Goal: Check status: Check status

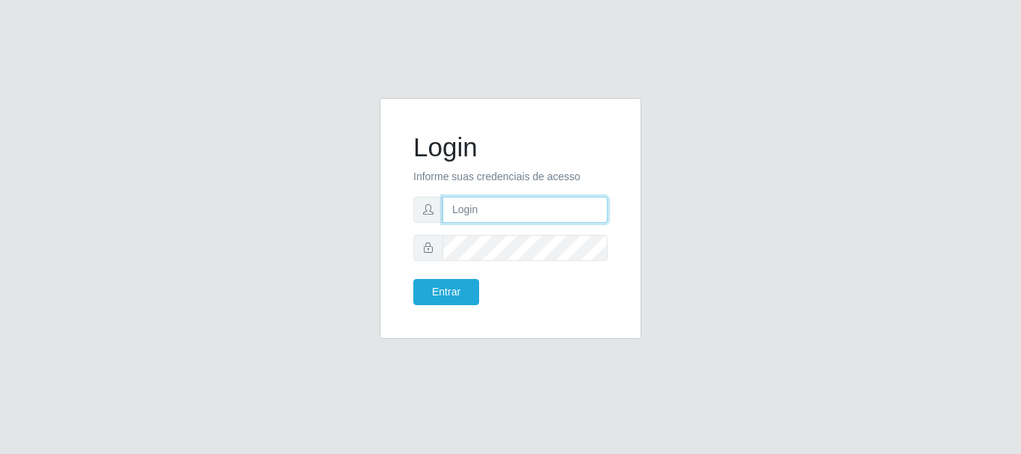
click at [483, 197] on input "text" at bounding box center [525, 210] width 165 height 26
type input "Ubiratan@confglacer"
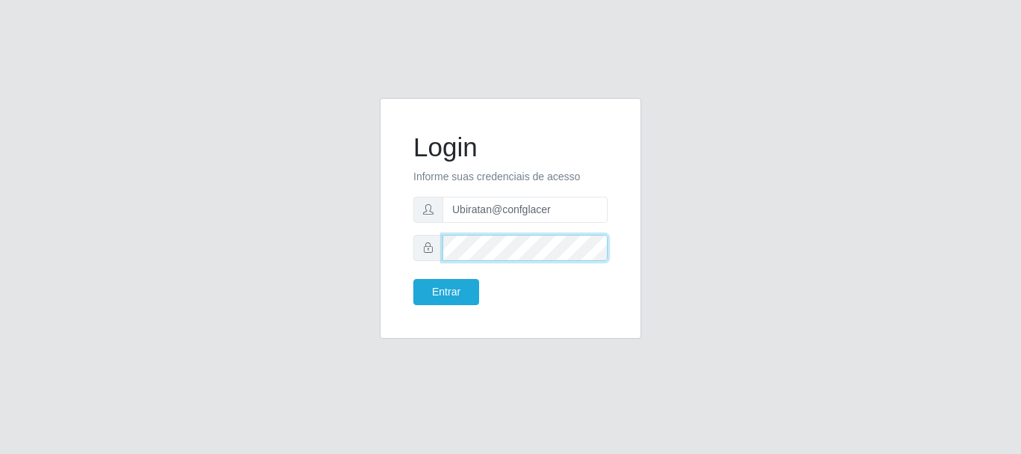
click at [414, 279] on button "Entrar" at bounding box center [447, 292] width 66 height 26
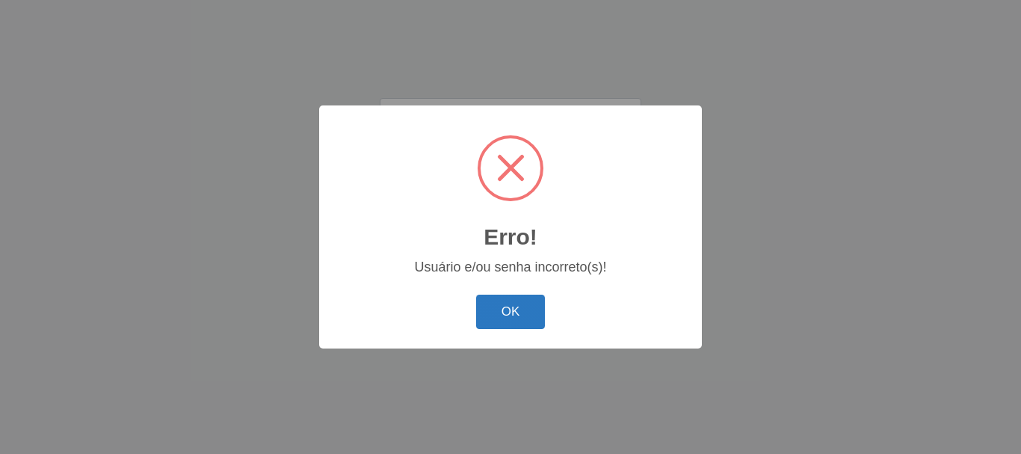
click at [501, 316] on button "OK" at bounding box center [511, 312] width 70 height 35
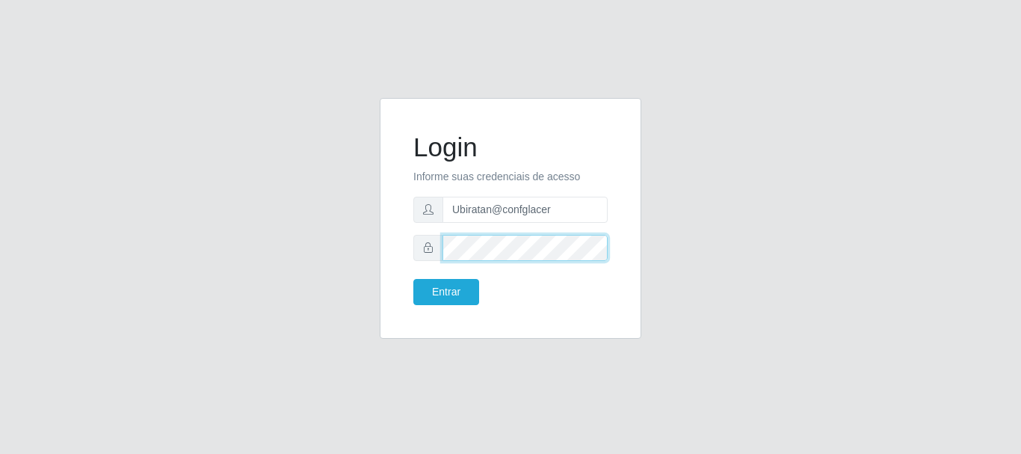
click at [414, 279] on button "Entrar" at bounding box center [447, 292] width 66 height 26
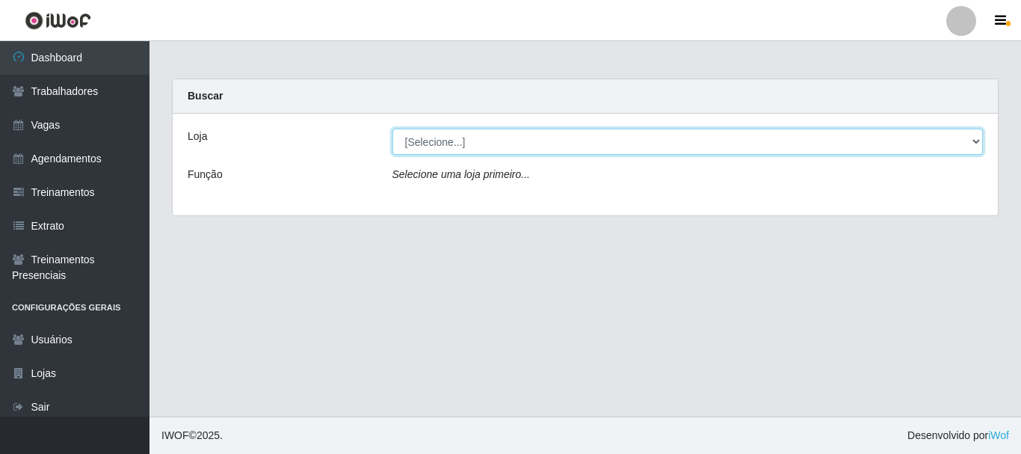
drag, startPoint x: 965, startPoint y: 144, endPoint x: 961, endPoint y: 153, distance: 10.4
click at [965, 144] on select "[Selecione...] Glace Real Confeitaria" at bounding box center [688, 142] width 591 height 26
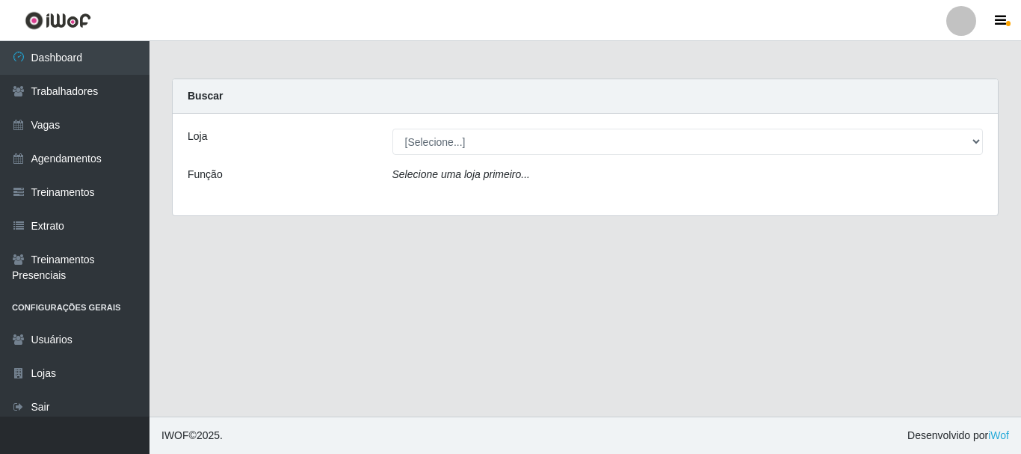
click at [928, 200] on div "Loja [Selecione...] Glace Real Confeitaria Função Selecione uma loja primeiro..." at bounding box center [586, 165] width 826 height 102
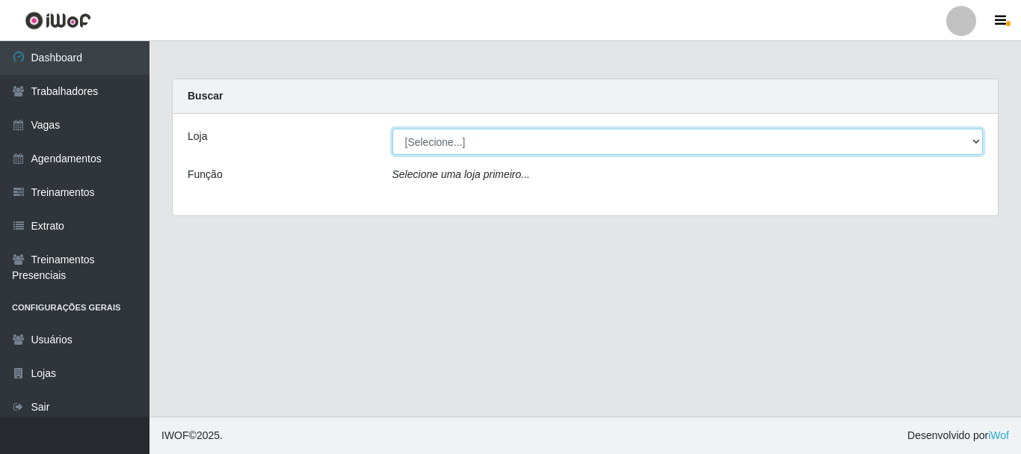
click at [957, 144] on select "[Selecione...] Glace Real Confeitaria" at bounding box center [688, 142] width 591 height 26
select select "445"
click at [393, 129] on select "[Selecione...] Glace Real Confeitaria" at bounding box center [688, 142] width 591 height 26
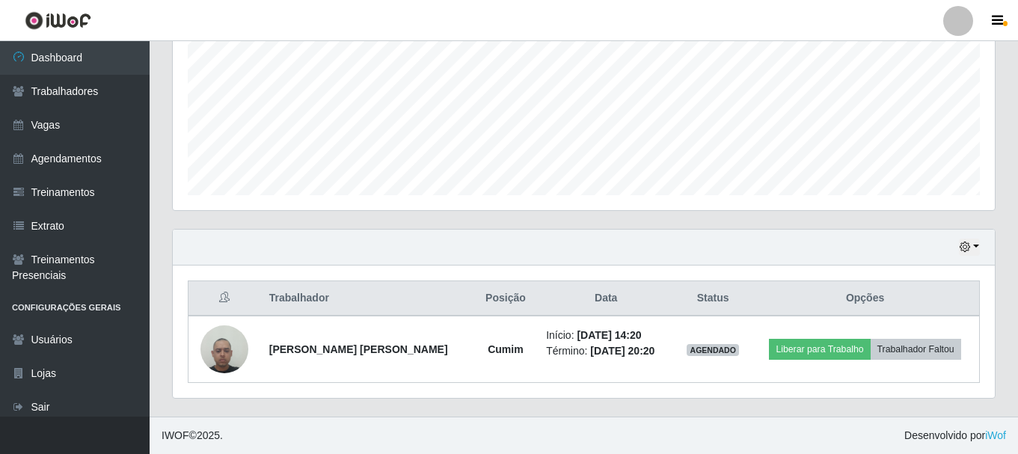
scroll to position [265, 0]
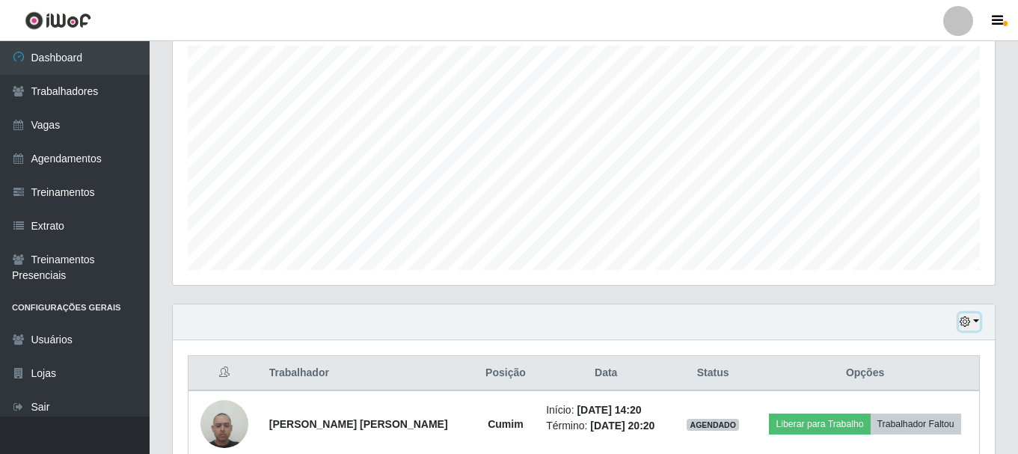
click at [971, 328] on button "button" at bounding box center [969, 321] width 21 height 17
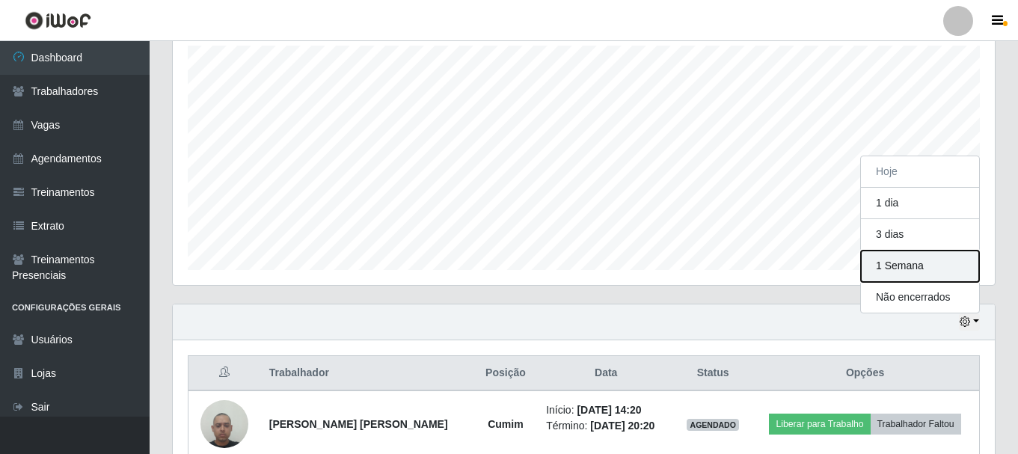
click at [910, 275] on button "1 Semana" at bounding box center [920, 266] width 118 height 31
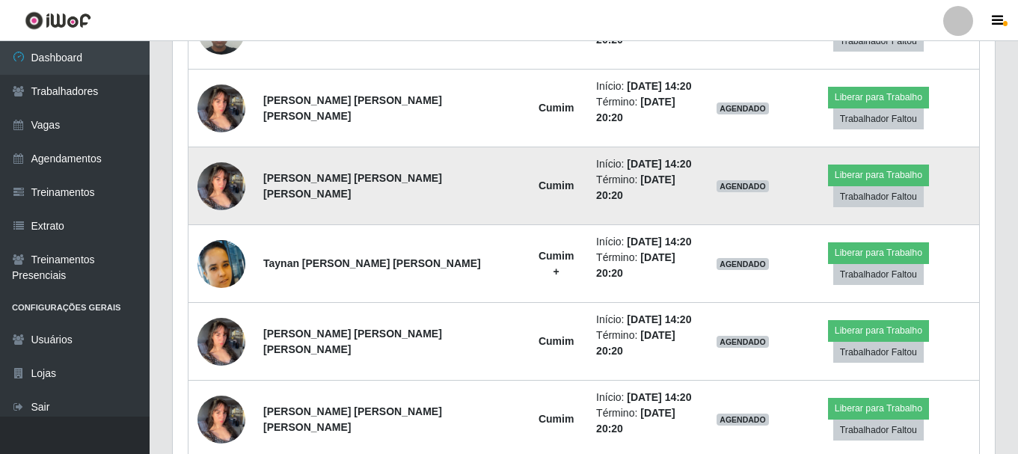
scroll to position [589, 0]
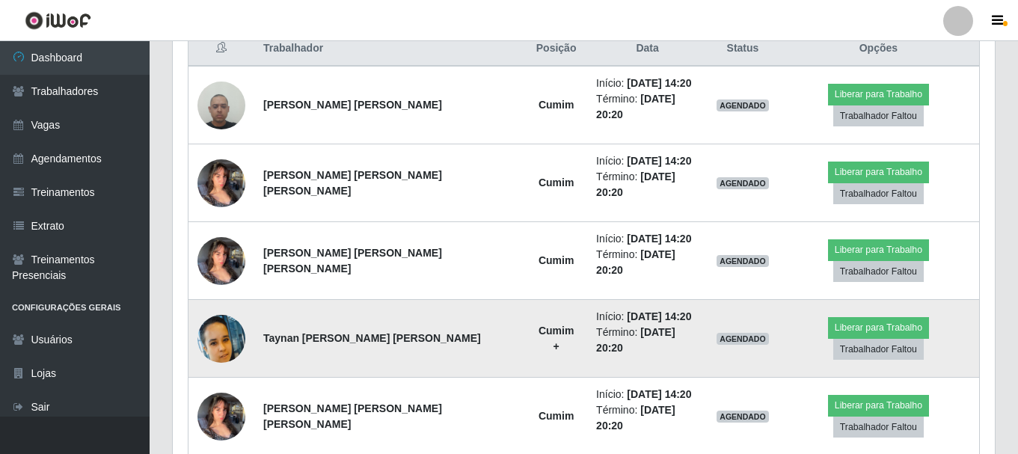
click at [236, 315] on img at bounding box center [221, 339] width 48 height 48
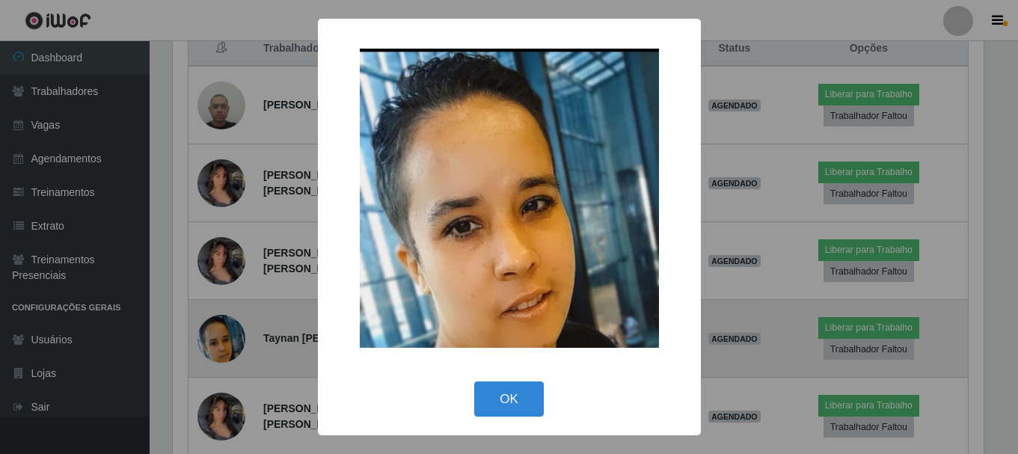
scroll to position [310, 814]
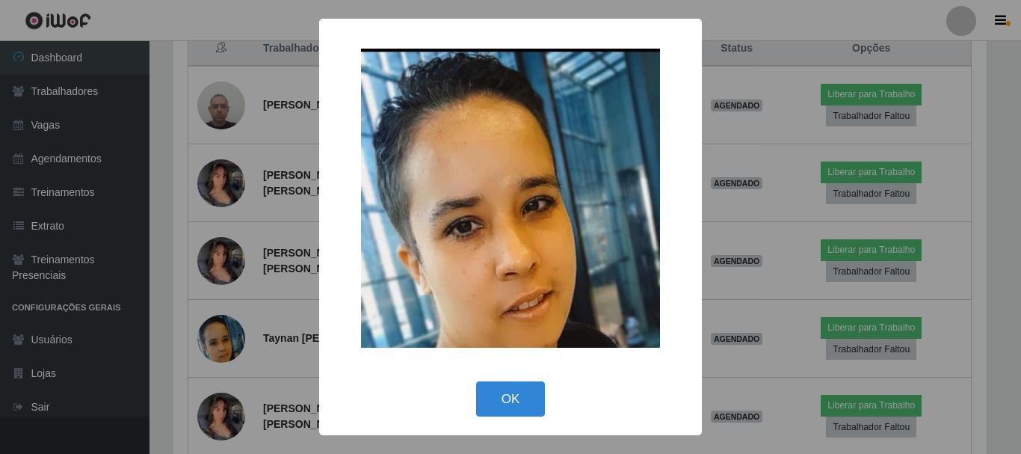
click at [820, 0] on div "× OK Cancel" at bounding box center [510, 227] width 1021 height 454
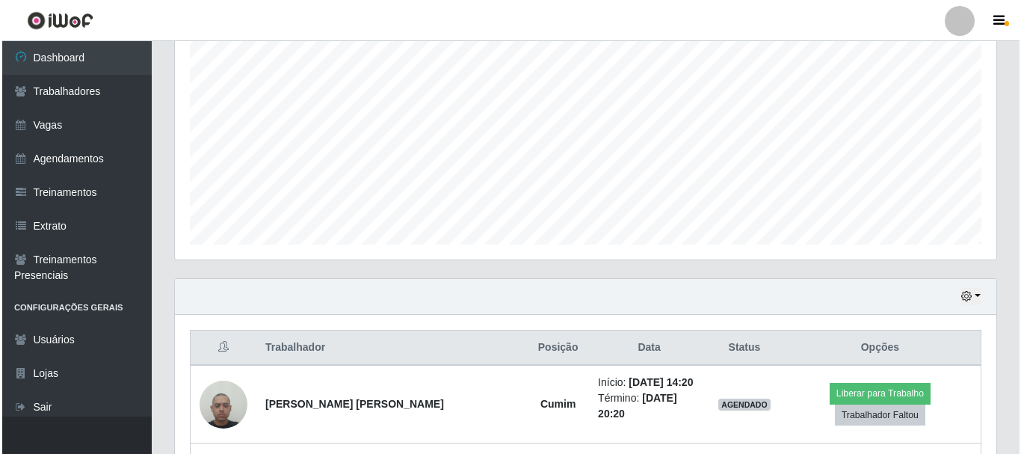
scroll to position [365, 0]
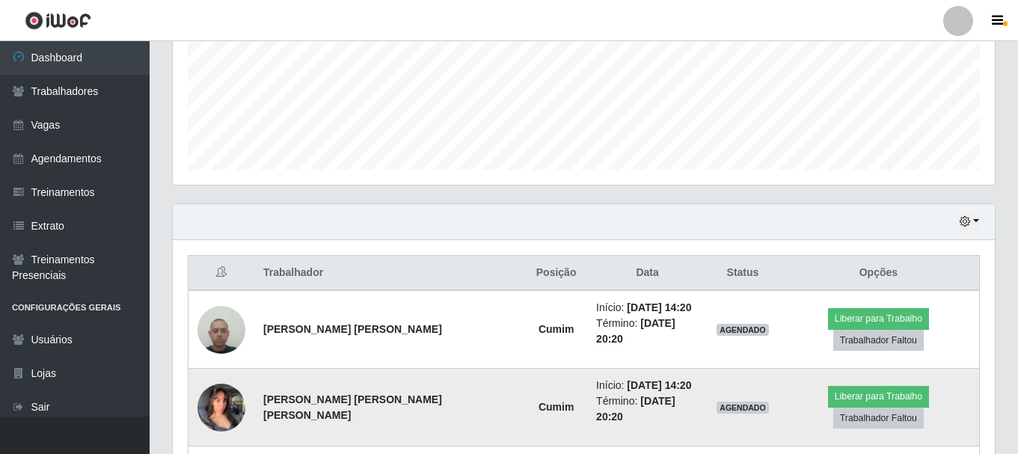
click at [215, 387] on img at bounding box center [221, 407] width 48 height 64
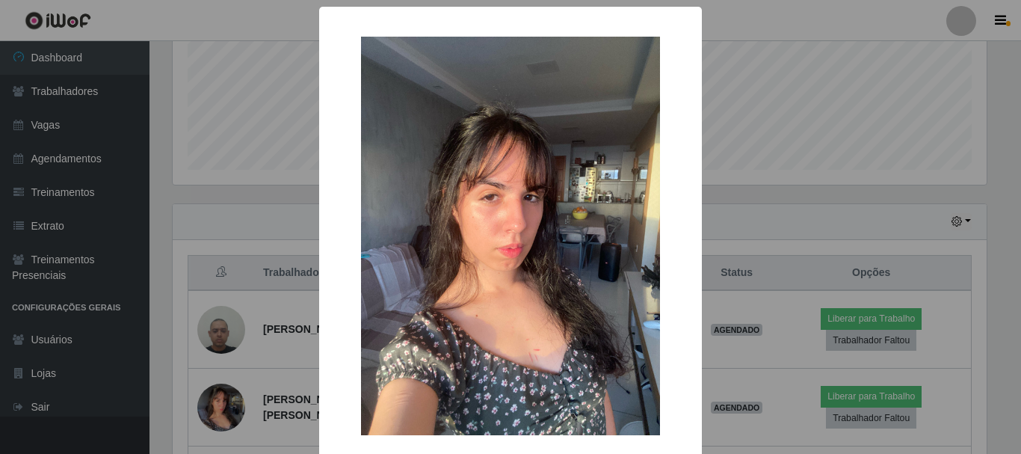
click at [849, 10] on div "× OK Cancel" at bounding box center [510, 227] width 1021 height 454
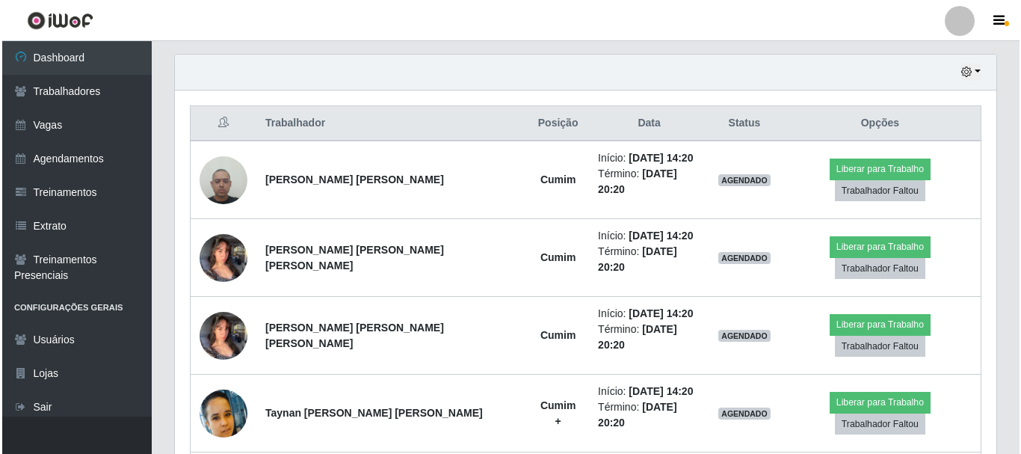
scroll to position [589, 0]
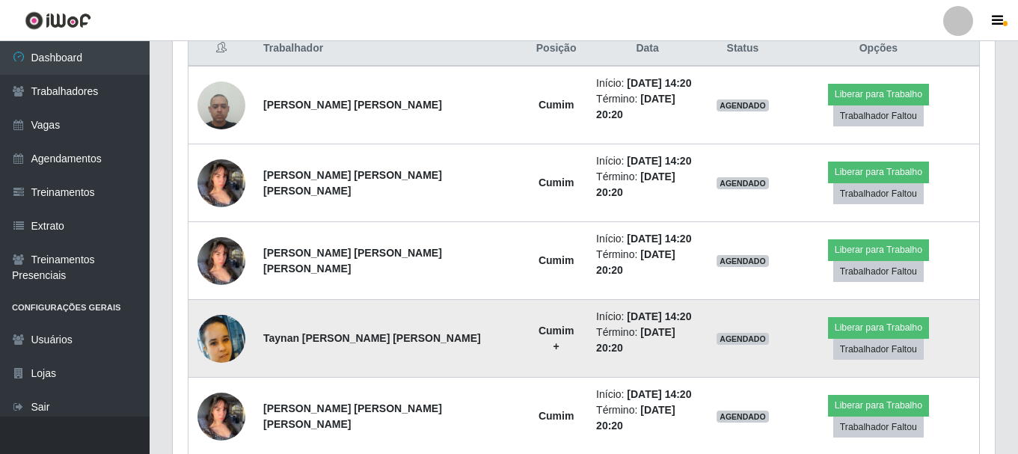
click at [201, 315] on img at bounding box center [221, 339] width 48 height 48
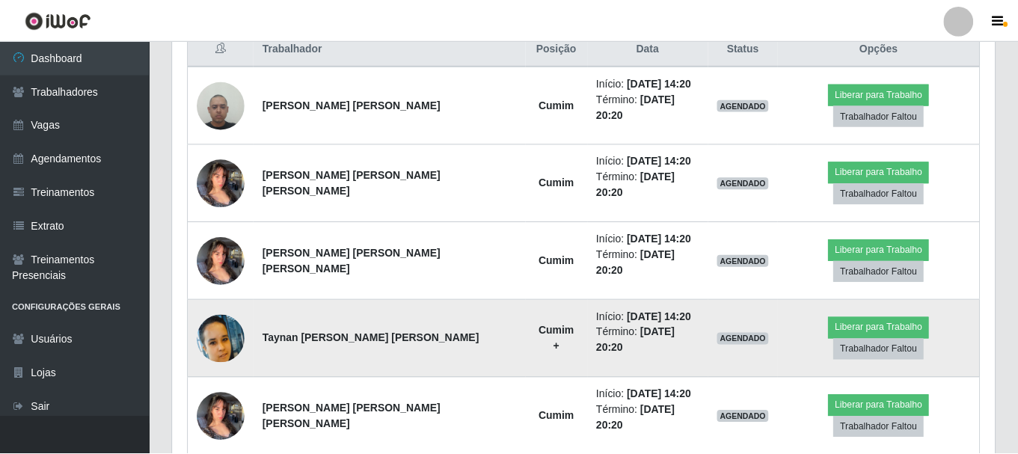
scroll to position [310, 814]
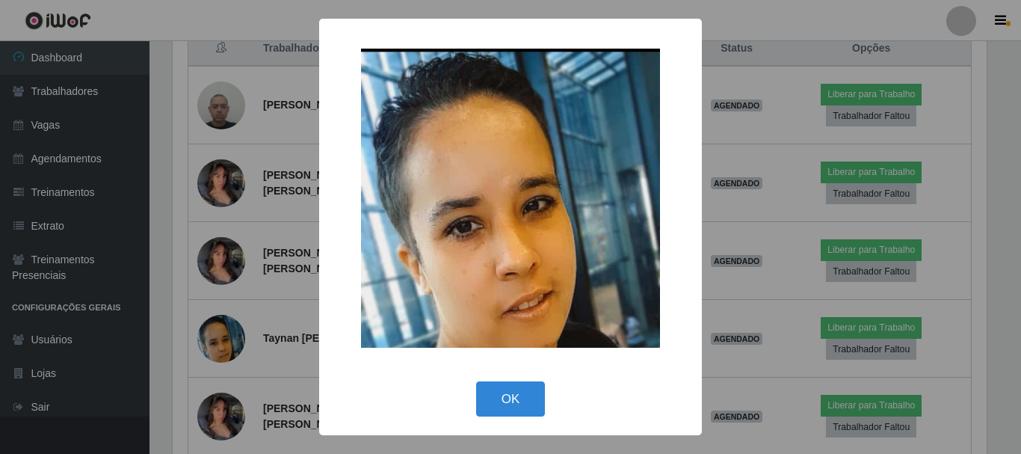
click at [820, 7] on div "× OK Cancel" at bounding box center [510, 227] width 1021 height 454
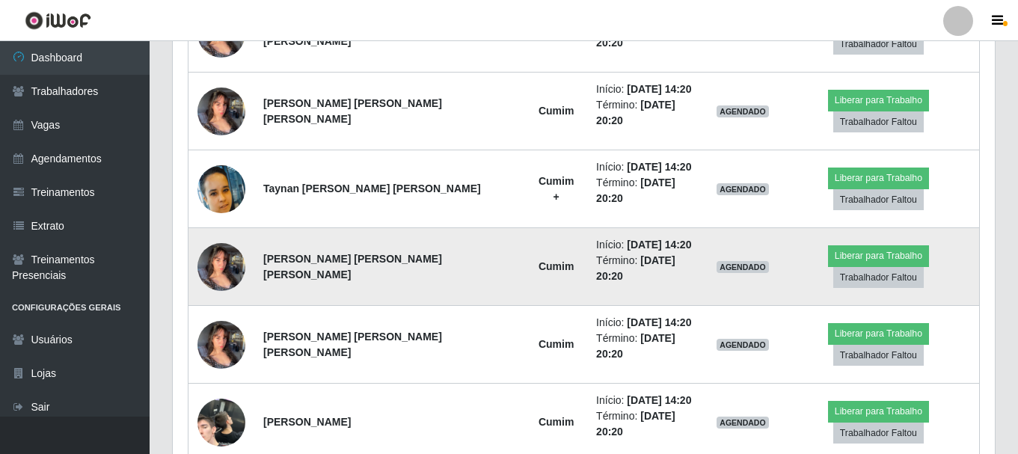
scroll to position [589, 0]
